Goal: Navigation & Orientation: Find specific page/section

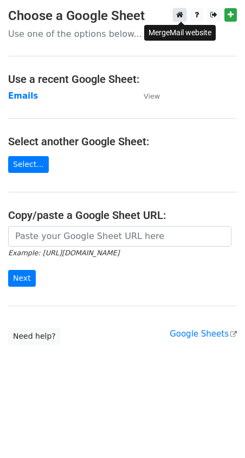
click at [183, 13] on icon at bounding box center [179, 15] width 7 height 8
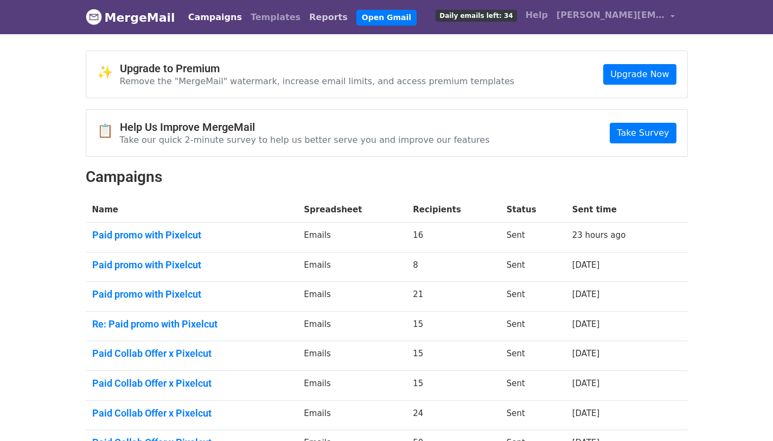
click at [305, 18] on link "Reports" at bounding box center [328, 18] width 47 height 22
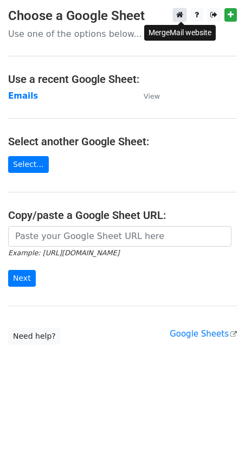
click at [183, 14] on icon at bounding box center [179, 15] width 7 height 8
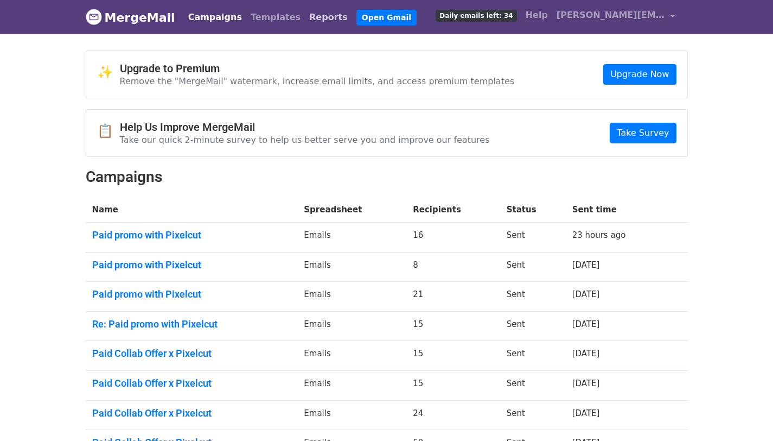
click at [307, 14] on link "Reports" at bounding box center [328, 18] width 47 height 22
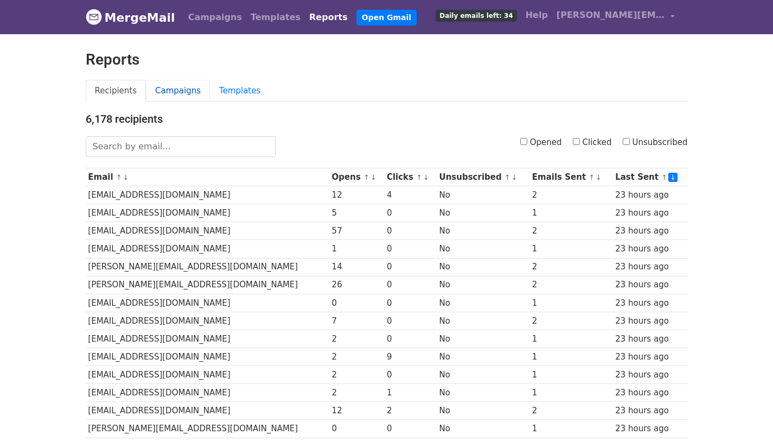
click at [171, 90] on link "Campaigns" at bounding box center [178, 91] width 64 height 22
